Goal: Check status

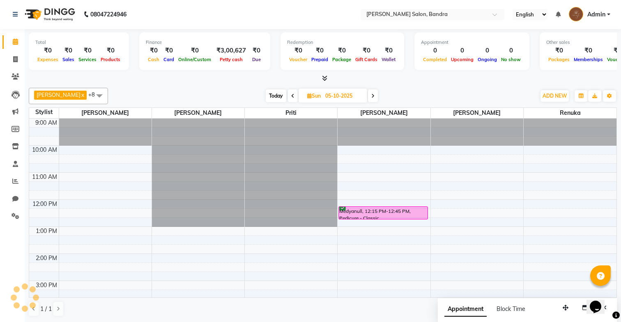
scroll to position [55, 0]
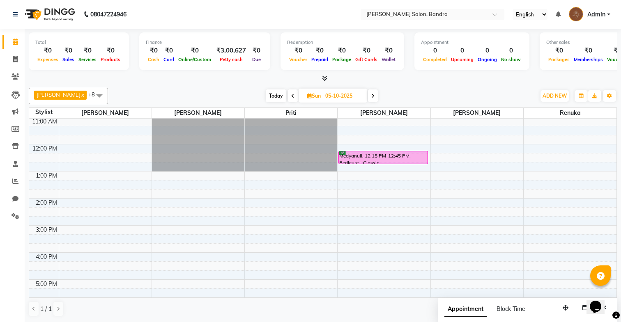
click at [291, 94] on icon at bounding box center [292, 96] width 3 height 5
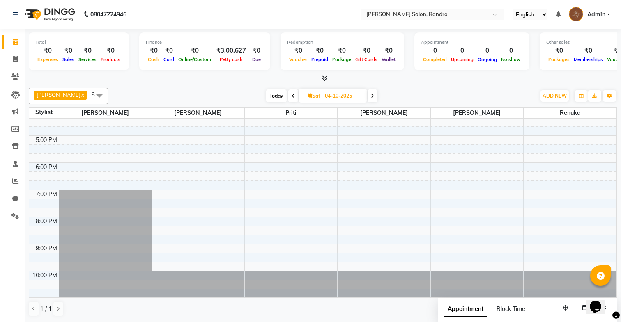
click at [292, 94] on icon at bounding box center [293, 96] width 3 height 5
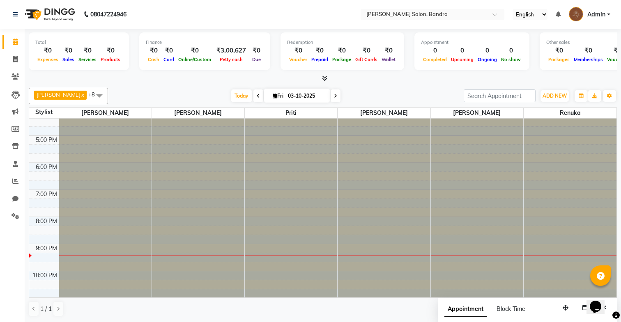
scroll to position [200, 0]
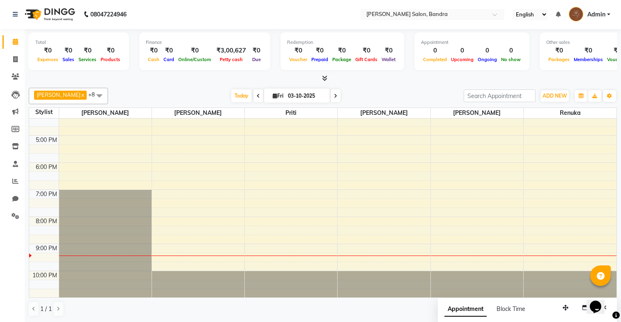
click at [334, 94] on icon at bounding box center [335, 96] width 3 height 5
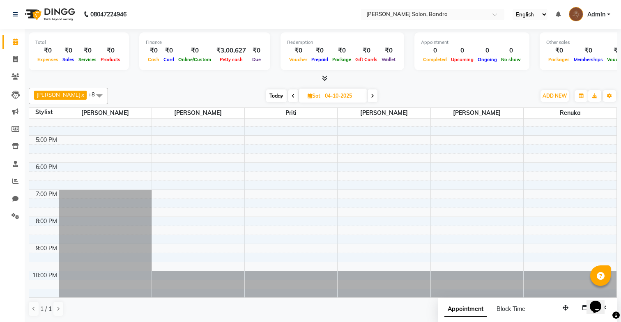
click at [288, 94] on span at bounding box center [293, 96] width 10 height 13
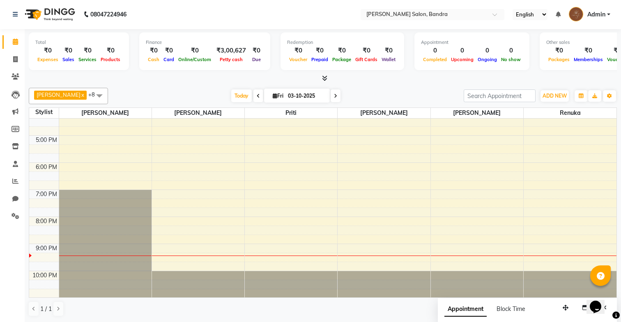
click at [257, 95] on icon at bounding box center [258, 96] width 3 height 5
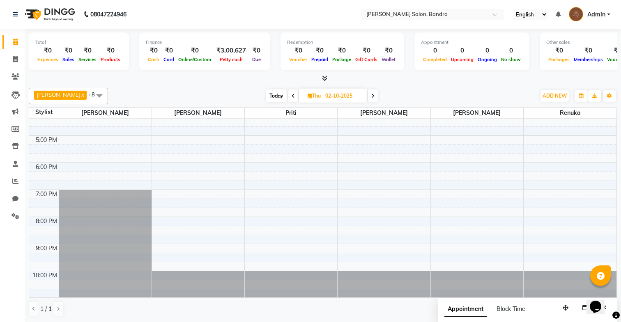
click at [292, 94] on icon at bounding box center [293, 96] width 3 height 5
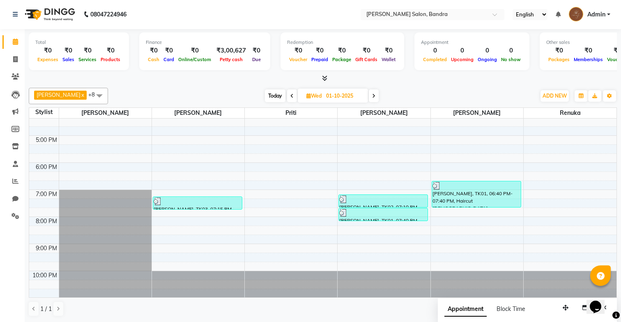
click at [372, 96] on icon at bounding box center [373, 96] width 3 height 5
type input "02-10-2025"
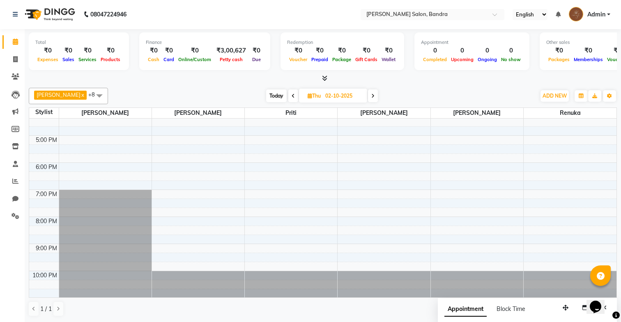
click at [55, 49] on div "₹0" at bounding box center [47, 50] width 25 height 9
